Goal: Task Accomplishment & Management: Use online tool/utility

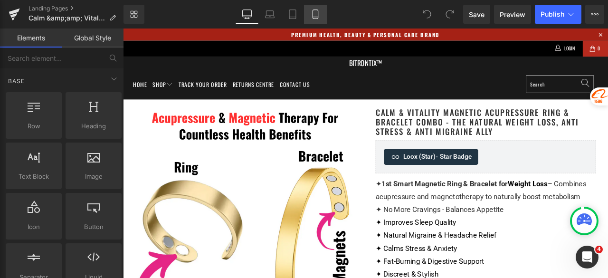
click at [316, 18] on icon at bounding box center [314, 13] width 9 height 9
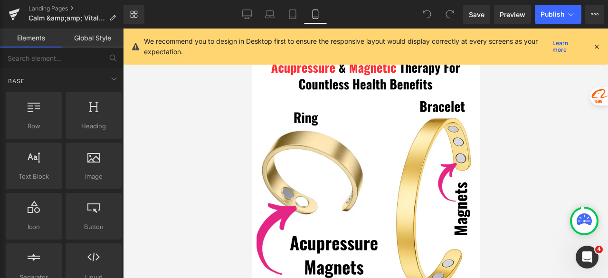
click at [595, 45] on icon at bounding box center [596, 46] width 9 height 9
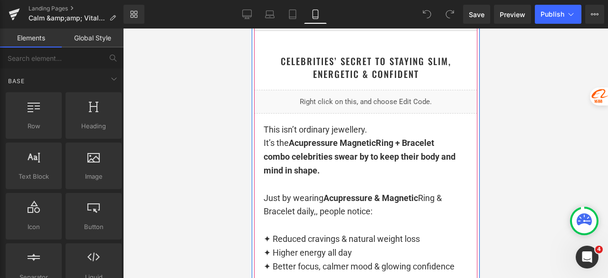
scroll to position [807, 0]
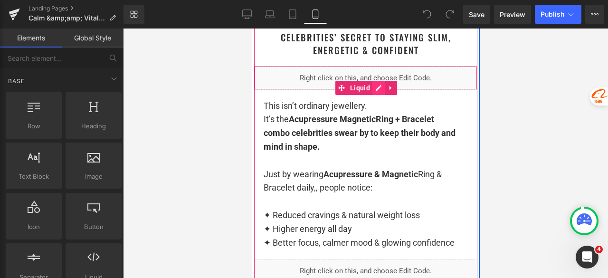
click at [373, 87] on div "Liquid" at bounding box center [364, 78] width 223 height 24
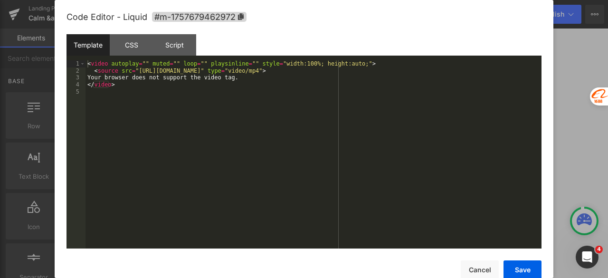
click at [325, 94] on div "< video autoplay = "" muted = "" loop = "" playsinline = "" style = "width:100%…" at bounding box center [313, 161] width 456 height 202
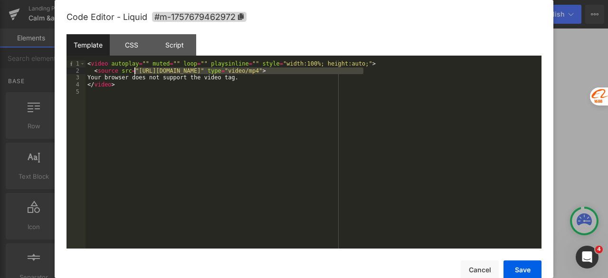
drag, startPoint x: 363, startPoint y: 72, endPoint x: 133, endPoint y: 71, distance: 229.7
click at [133, 71] on div "< video autoplay = "" muted = "" loop = "" playsinline = "" style = "width:100%…" at bounding box center [313, 161] width 456 height 202
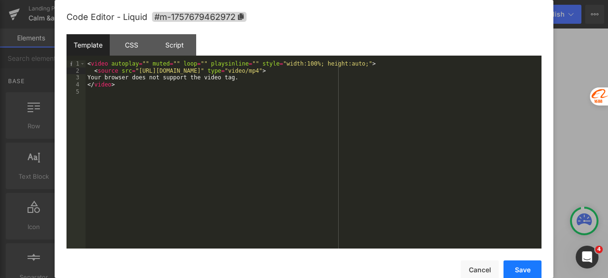
drag, startPoint x: 511, startPoint y: 258, endPoint x: 517, endPoint y: 262, distance: 6.8
click at [513, 259] on div "Save Cancel" at bounding box center [303, 263] width 475 height 31
click at [518, 262] on button "Save" at bounding box center [522, 269] width 38 height 19
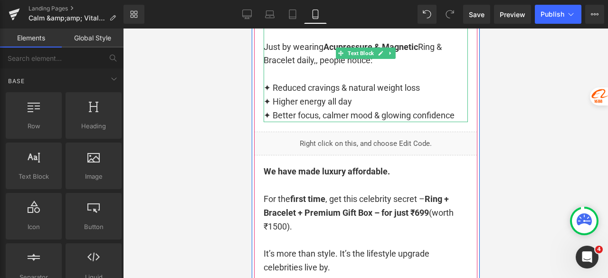
scroll to position [949, 0]
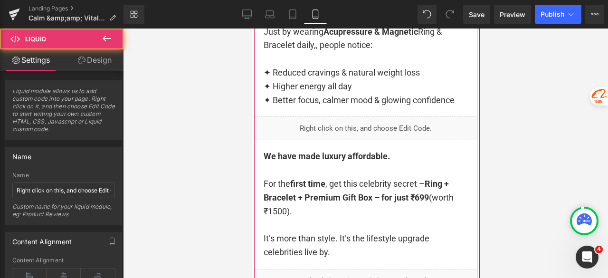
click at [411, 126] on div "Liquid" at bounding box center [364, 128] width 223 height 24
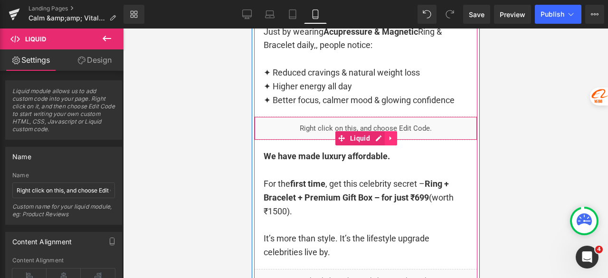
click at [387, 138] on icon at bounding box center [390, 138] width 7 height 7
click at [393, 138] on icon at bounding box center [396, 138] width 7 height 7
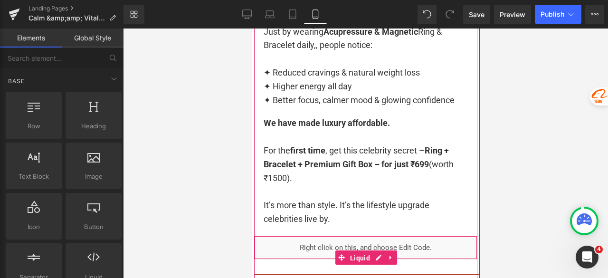
scroll to position [959, 0]
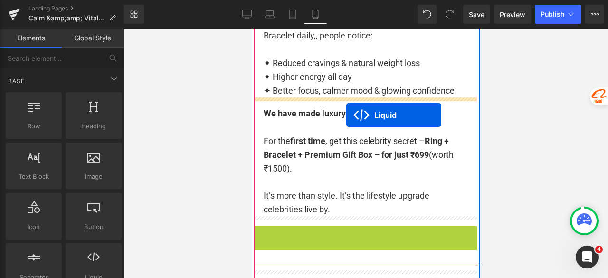
drag, startPoint x: 350, startPoint y: 255, endPoint x: 346, endPoint y: 115, distance: 140.1
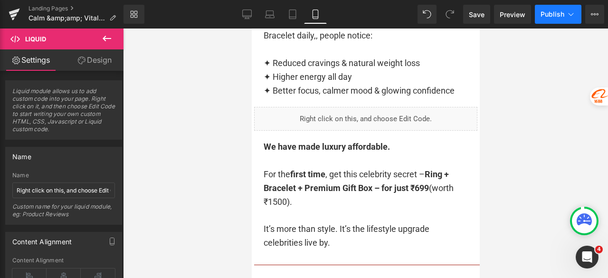
click at [554, 14] on span "Publish" at bounding box center [552, 14] width 24 height 8
click at [591, 16] on icon at bounding box center [594, 14] width 8 height 8
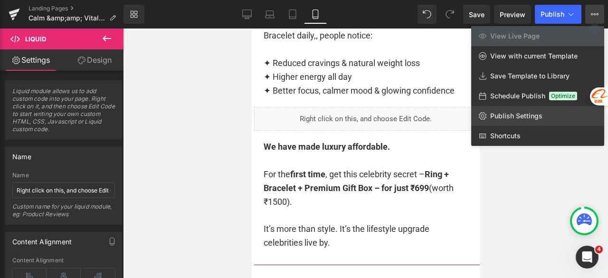
click at [541, 114] on link "Publish Settings" at bounding box center [537, 116] width 133 height 20
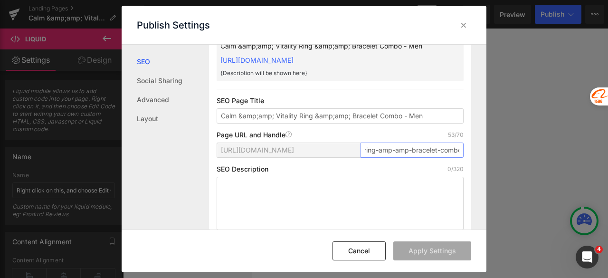
scroll to position [0, 97]
drag, startPoint x: 364, startPoint y: 161, endPoint x: 492, endPoint y: 163, distance: 128.2
click at [492, 163] on div "Publish Settings SEO Social Sharing Advanced Layout Search Result Preview Calm …" at bounding box center [304, 139] width 608 height 278
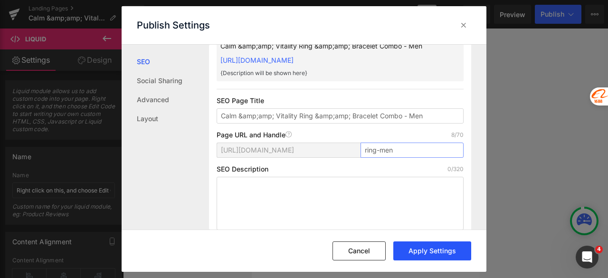
type input "ring-men"
click at [447, 256] on button "Apply Settings" at bounding box center [432, 250] width 78 height 19
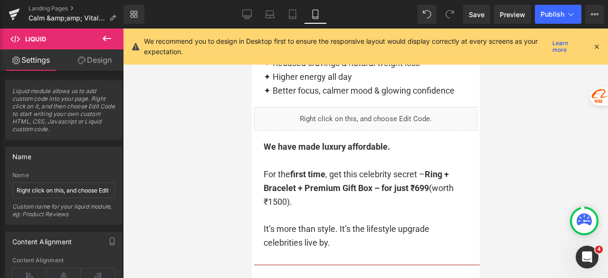
click at [547, 18] on span "Publish" at bounding box center [552, 14] width 24 height 8
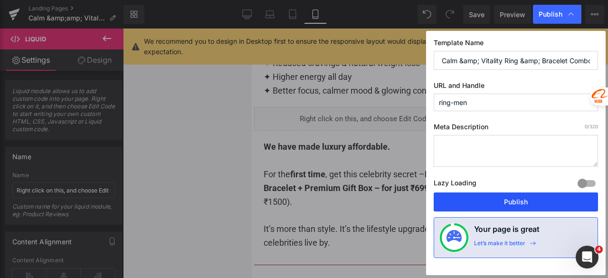
click at [547, 200] on button "Publish" at bounding box center [515, 201] width 164 height 19
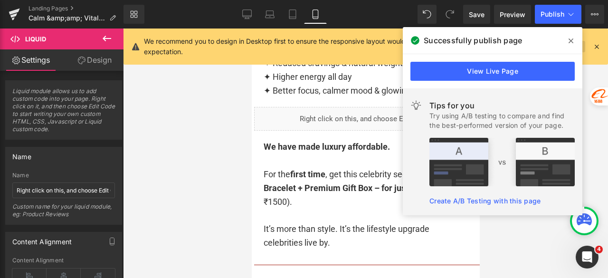
click at [570, 42] on icon at bounding box center [570, 40] width 5 height 5
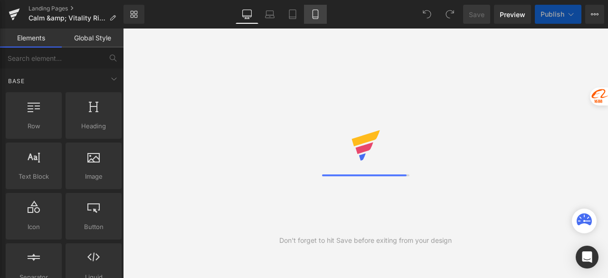
click at [315, 16] on icon at bounding box center [314, 13] width 9 height 9
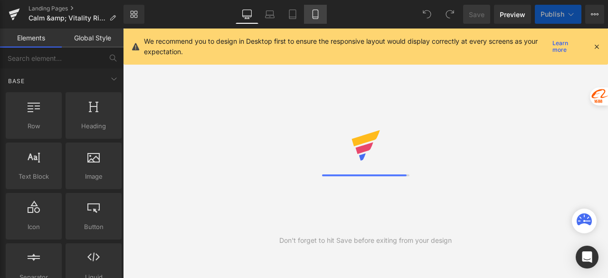
click at [315, 16] on icon at bounding box center [314, 13] width 9 height 9
click at [593, 45] on icon at bounding box center [596, 46] width 9 height 9
click at [318, 17] on icon at bounding box center [314, 14] width 5 height 9
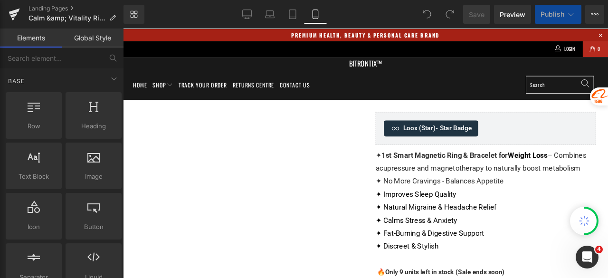
click at [316, 15] on icon at bounding box center [314, 13] width 9 height 9
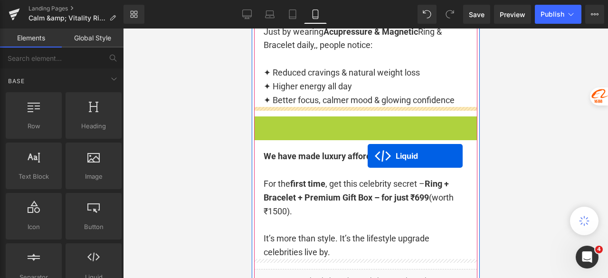
scroll to position [997, 0]
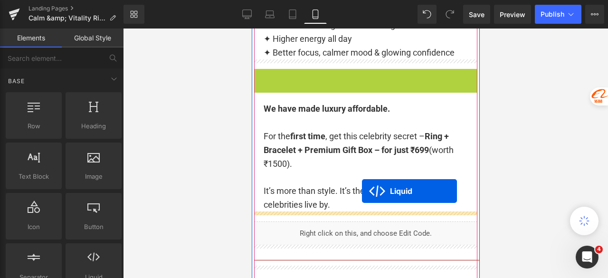
drag, startPoint x: 347, startPoint y: 135, endPoint x: 361, endPoint y: 191, distance: 58.0
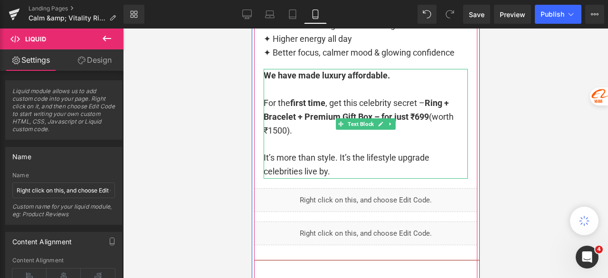
scroll to position [949, 0]
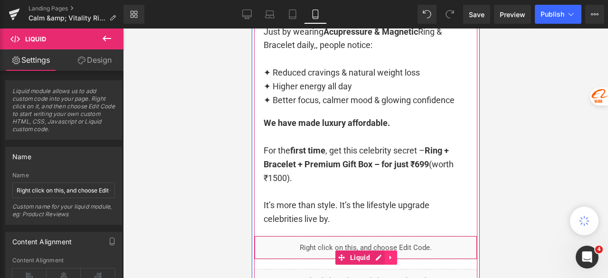
click at [389, 257] on icon at bounding box center [390, 257] width 2 height 4
click at [381, 257] on icon at bounding box center [384, 257] width 7 height 7
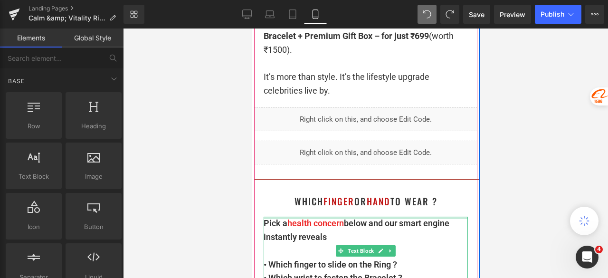
scroll to position [1009, 0]
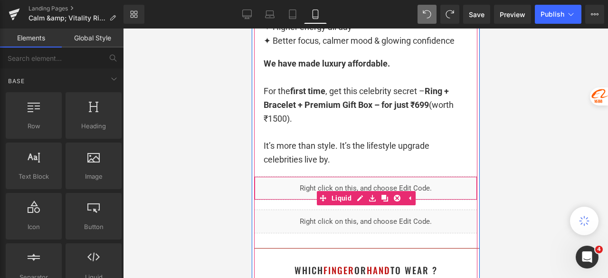
click at [354, 187] on div "Liquid" at bounding box center [364, 188] width 223 height 24
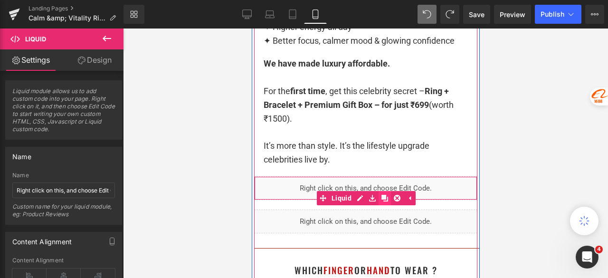
click at [381, 199] on icon at bounding box center [384, 197] width 7 height 7
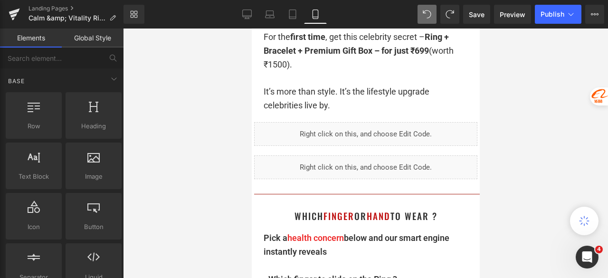
scroll to position [1056, 0]
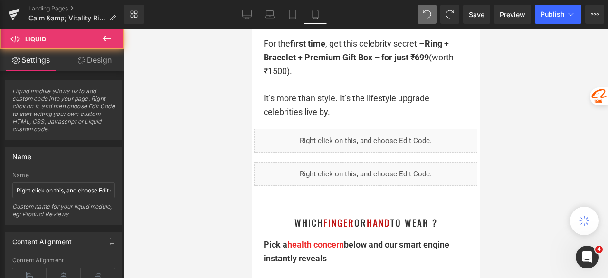
click at [356, 142] on div "Liquid" at bounding box center [364, 141] width 223 height 24
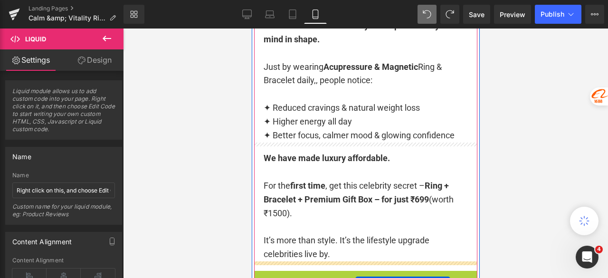
scroll to position [914, 0]
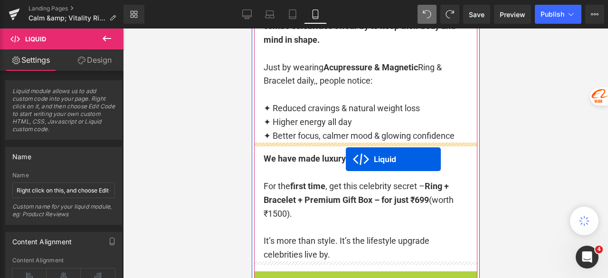
drag, startPoint x: 342, startPoint y: 153, endPoint x: 345, endPoint y: 159, distance: 6.6
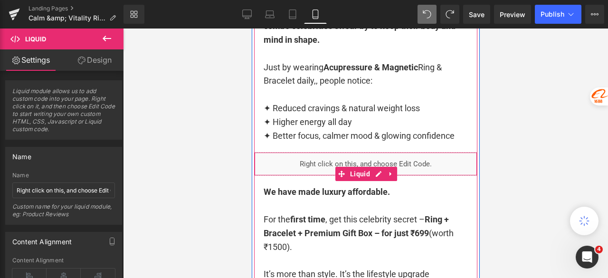
click at [384, 171] on link at bounding box center [390, 174] width 12 height 14
click at [381, 173] on icon at bounding box center [384, 173] width 7 height 7
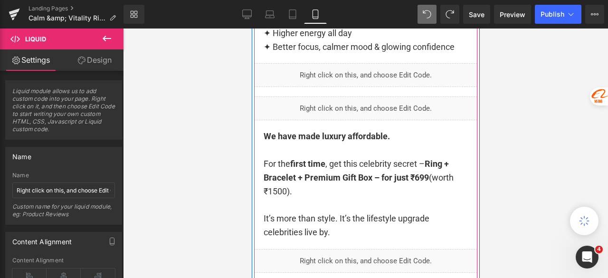
scroll to position [985, 0]
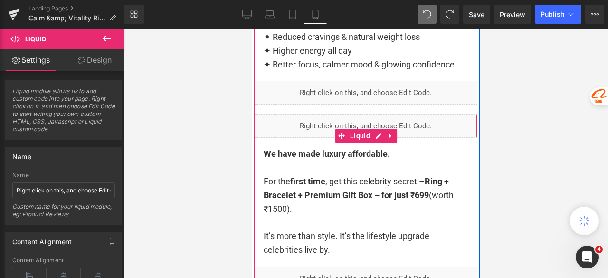
click at [347, 126] on div "Liquid" at bounding box center [364, 126] width 223 height 24
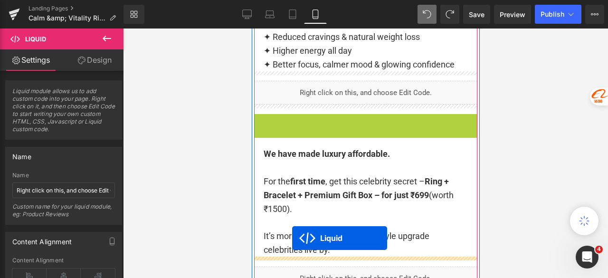
drag, startPoint x: 349, startPoint y: 134, endPoint x: 291, endPoint y: 238, distance: 118.6
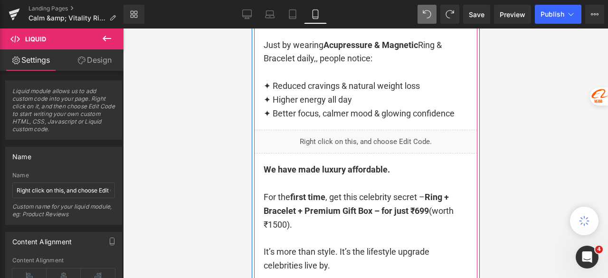
scroll to position [937, 0]
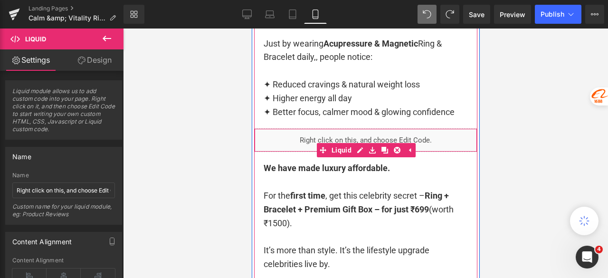
click at [366, 140] on div "Liquid" at bounding box center [364, 140] width 223 height 24
click at [364, 137] on div "Liquid" at bounding box center [364, 140] width 223 height 24
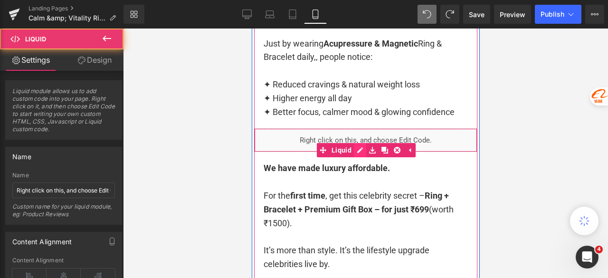
click at [354, 150] on div "Liquid" at bounding box center [364, 140] width 223 height 24
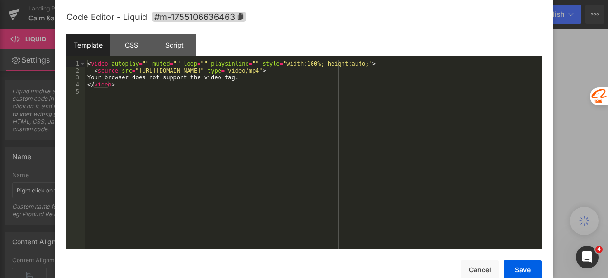
click at [320, 125] on div "< video autoplay = "" muted = "" loop = "" playsinline = "" style = "width:100%…" at bounding box center [313, 161] width 456 height 202
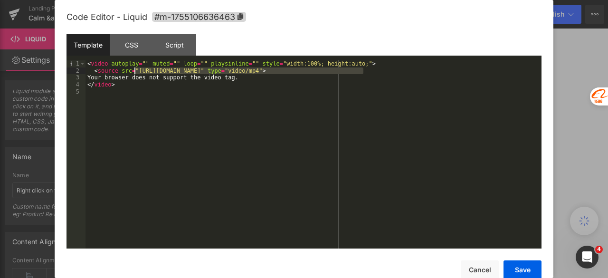
drag, startPoint x: 363, startPoint y: 72, endPoint x: 135, endPoint y: 70, distance: 227.8
click at [135, 70] on div "< video autoplay = "" muted = "" loop = "" playsinline = "" style = "width:100%…" at bounding box center [313, 161] width 456 height 202
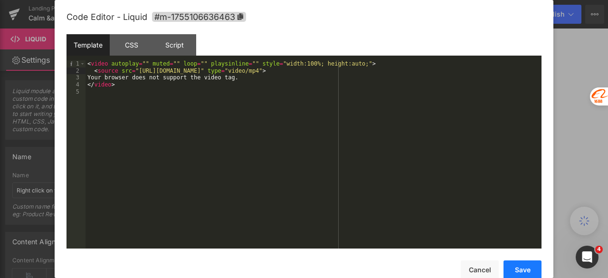
click at [508, 262] on button "Save" at bounding box center [522, 269] width 38 height 19
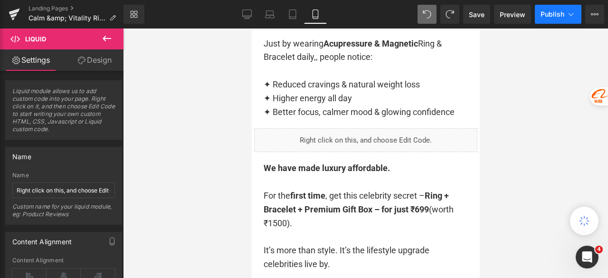
click at [546, 17] on span "Publish" at bounding box center [552, 14] width 24 height 8
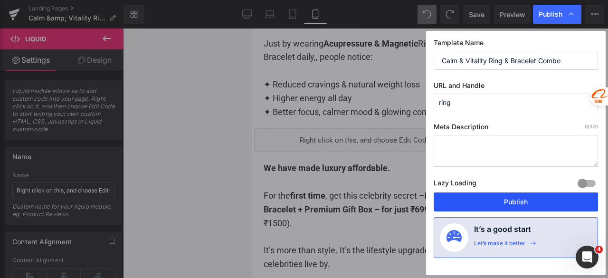
click at [512, 200] on button "Publish" at bounding box center [515, 201] width 164 height 19
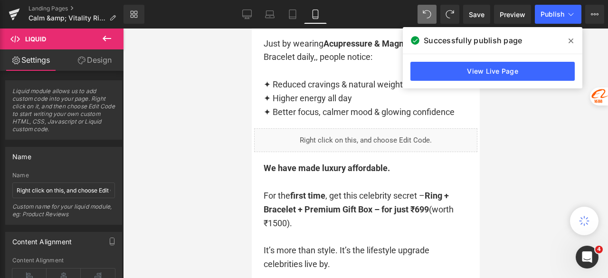
click at [570, 40] on icon at bounding box center [570, 40] width 5 height 5
